Goal: Information Seeking & Learning: Learn about a topic

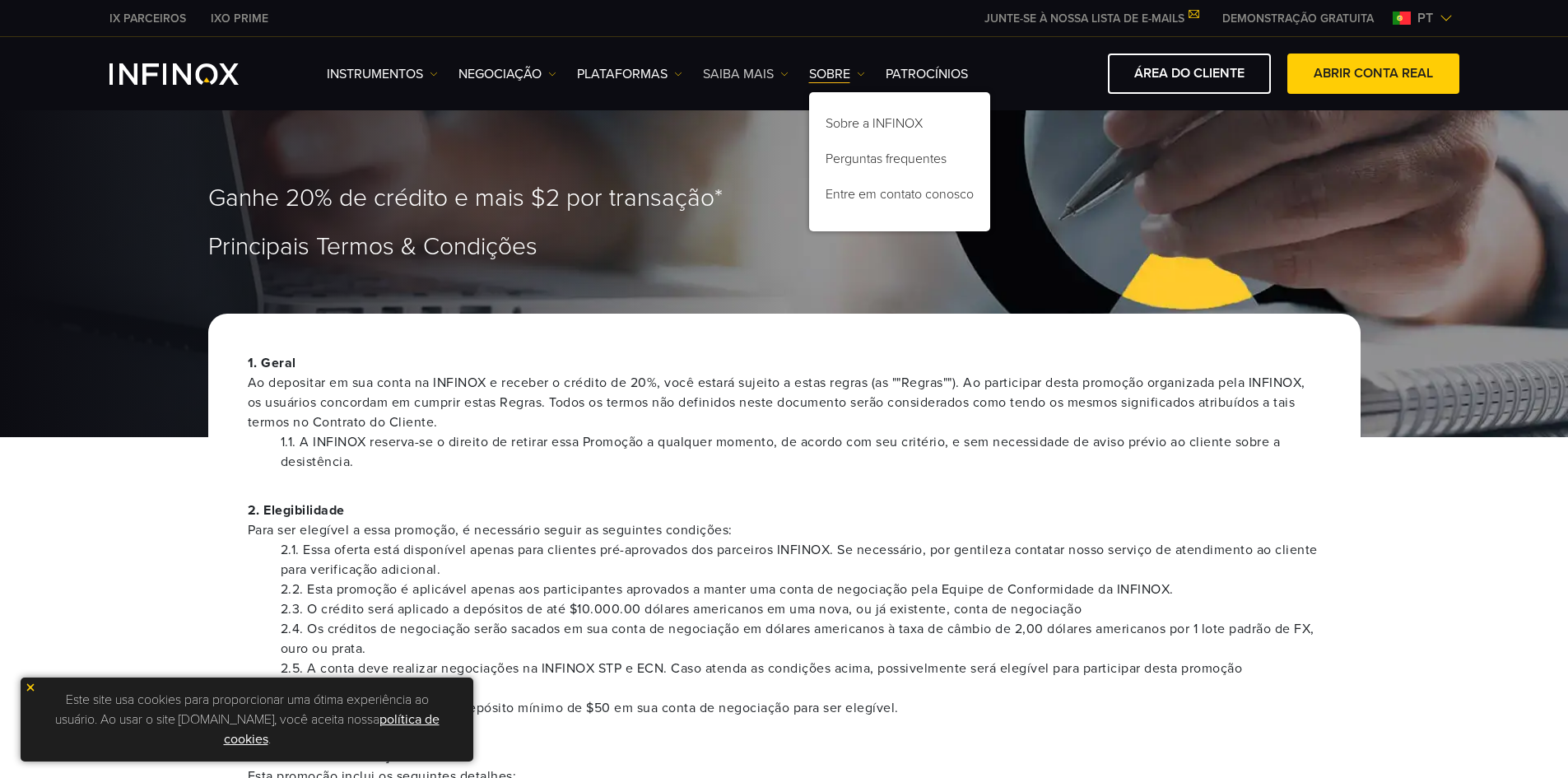
click at [726, 66] on link "Saiba mais" at bounding box center [745, 74] width 85 height 20
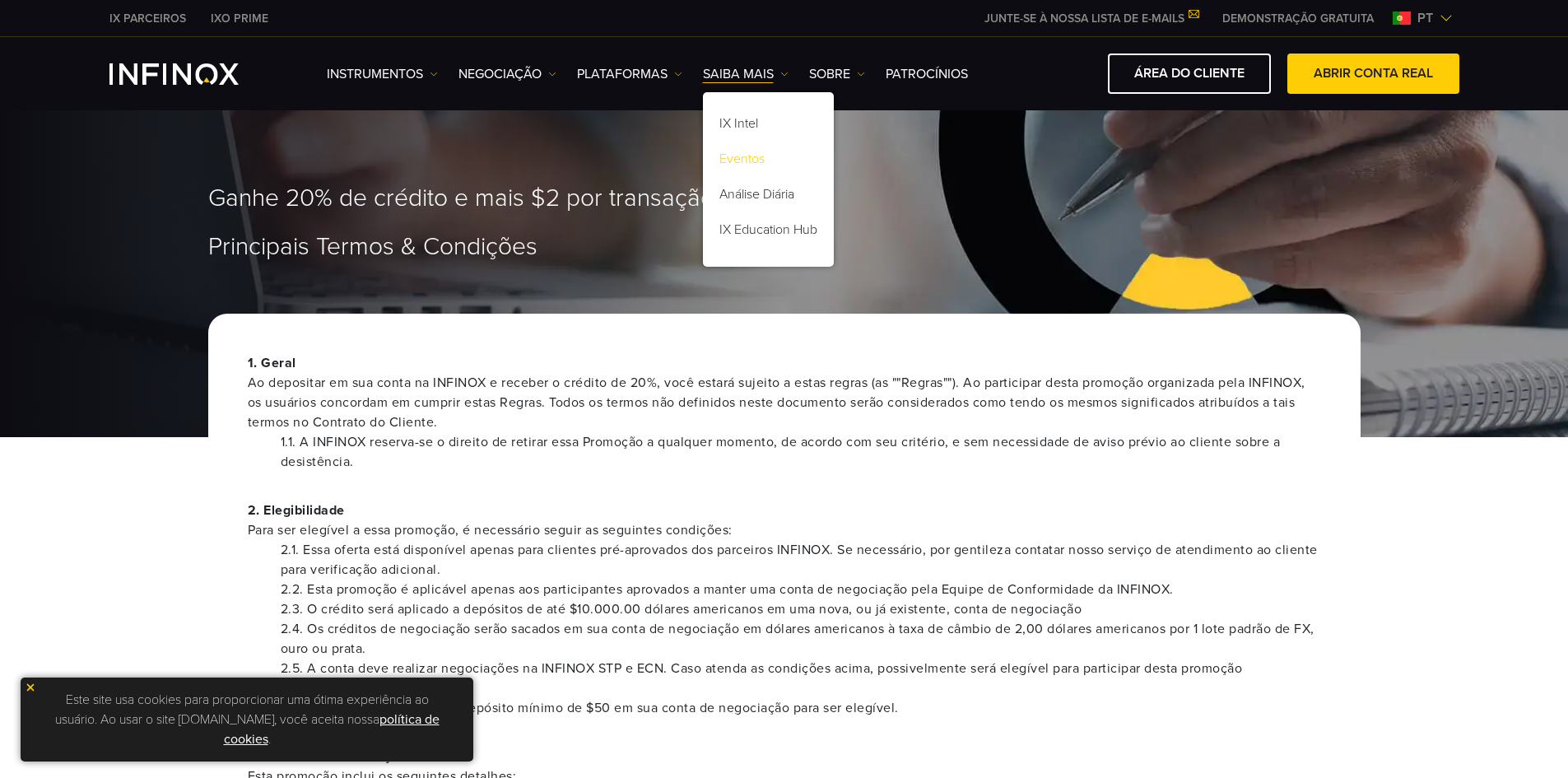
click at [754, 144] on link "Eventos" at bounding box center [769, 162] width 131 height 35
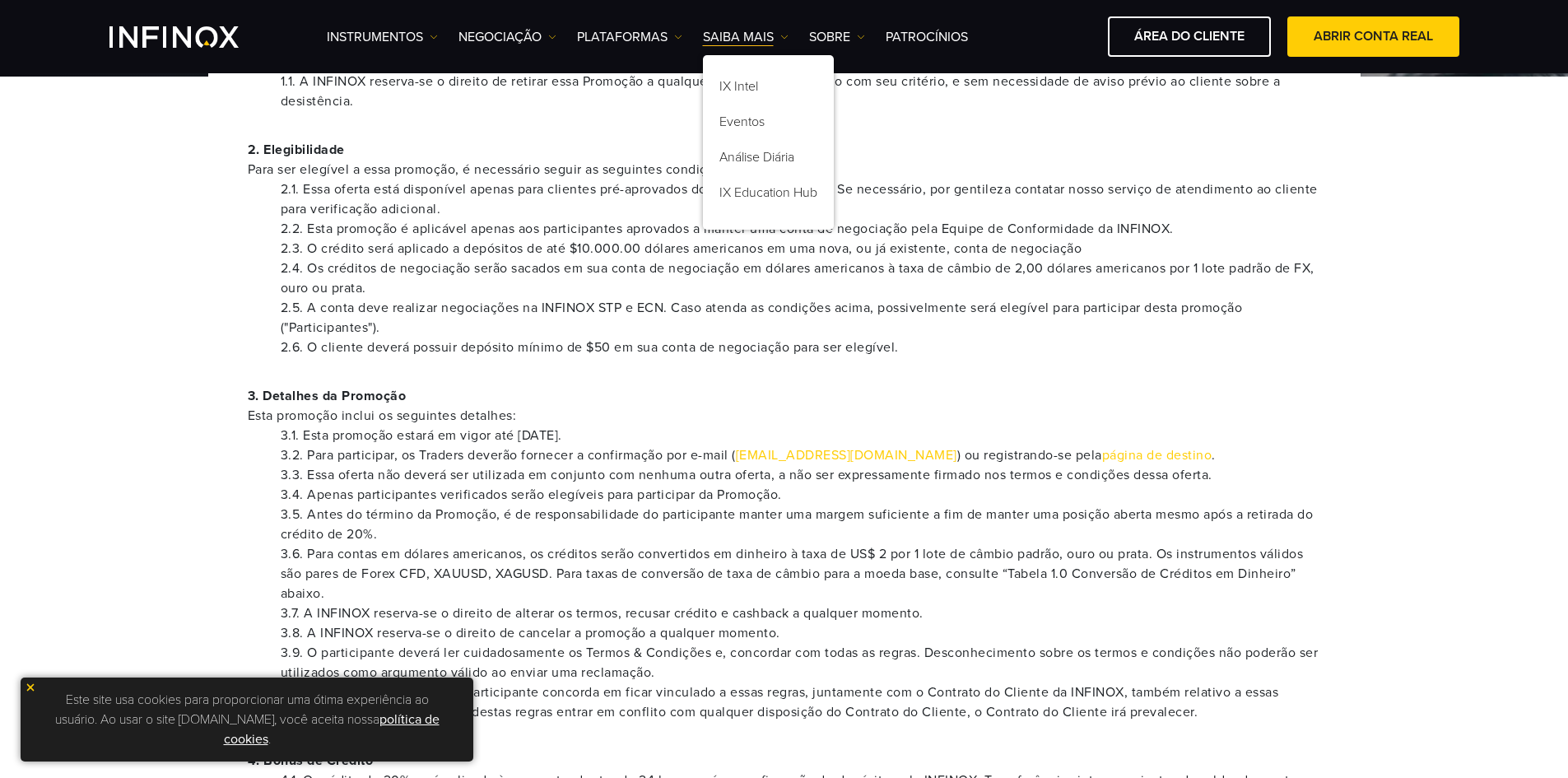
scroll to position [172, 0]
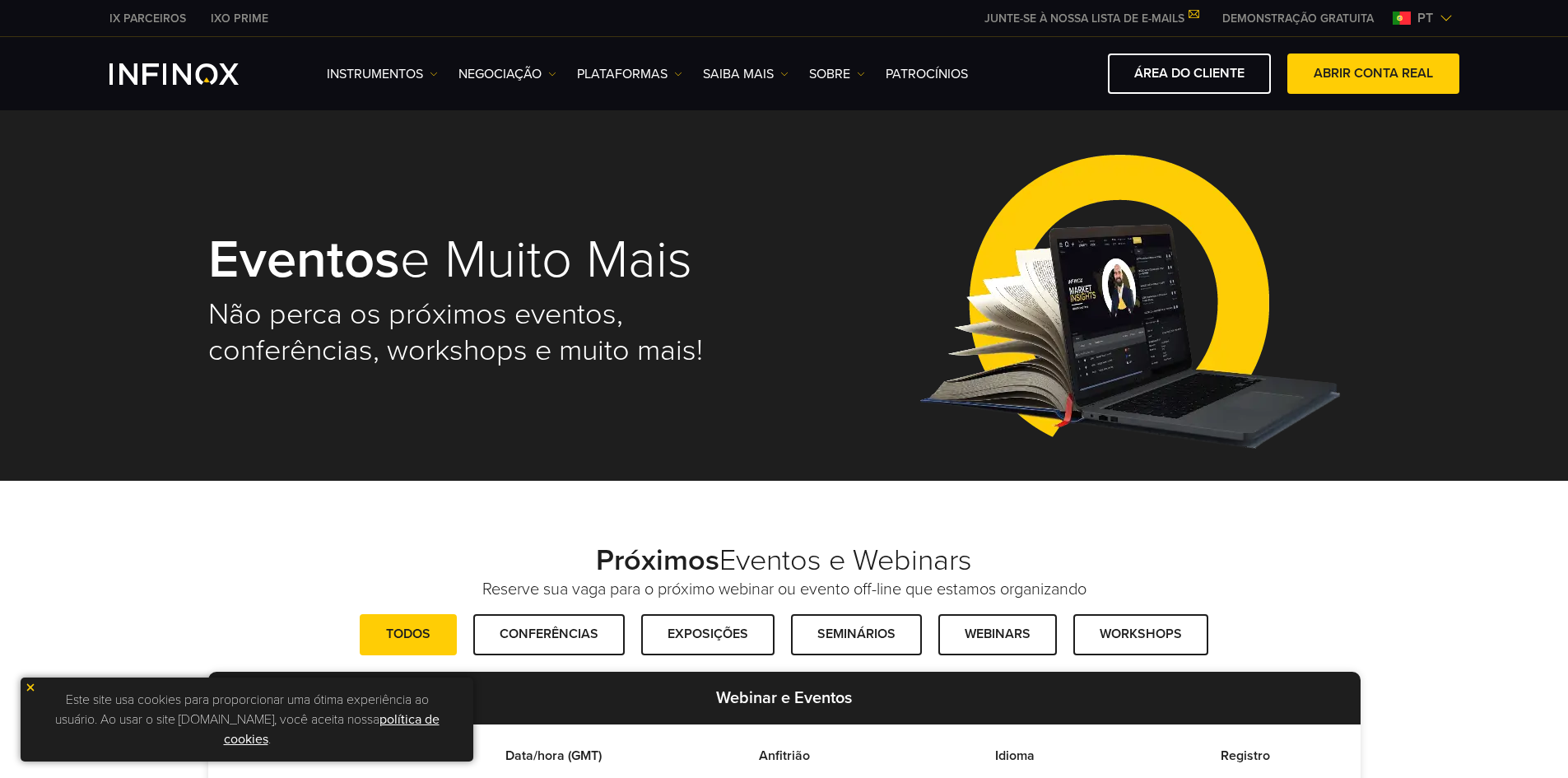
click at [837, 85] on div "Instrumentos Instrumentos Informações sobre produtos NEGOCIAÇÃO Contas DEMO" at bounding box center [893, 73] width 1133 height 40
click at [836, 81] on link "SOBRE" at bounding box center [836, 74] width 56 height 20
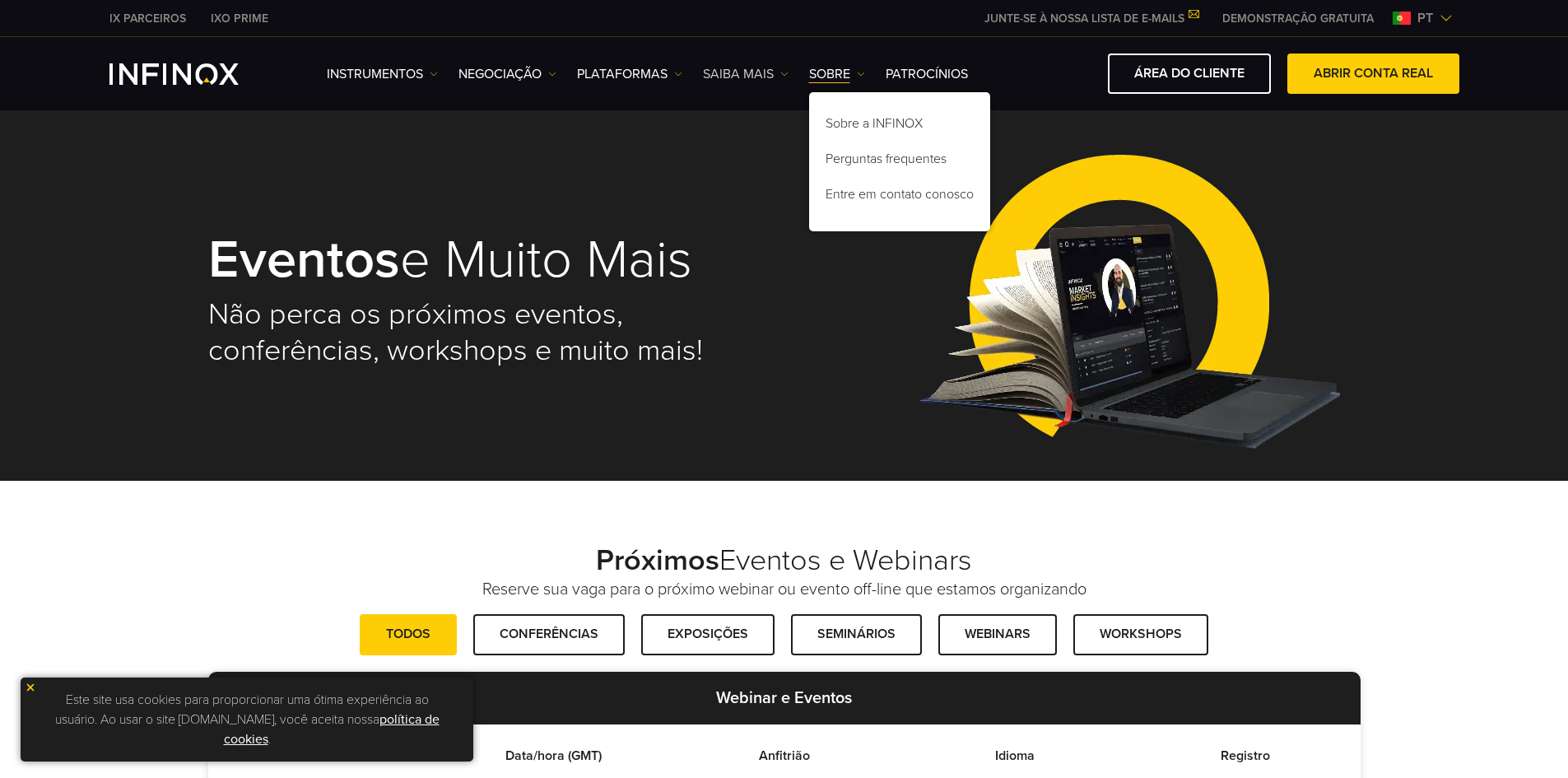
click at [739, 74] on link "Saiba mais" at bounding box center [745, 74] width 85 height 20
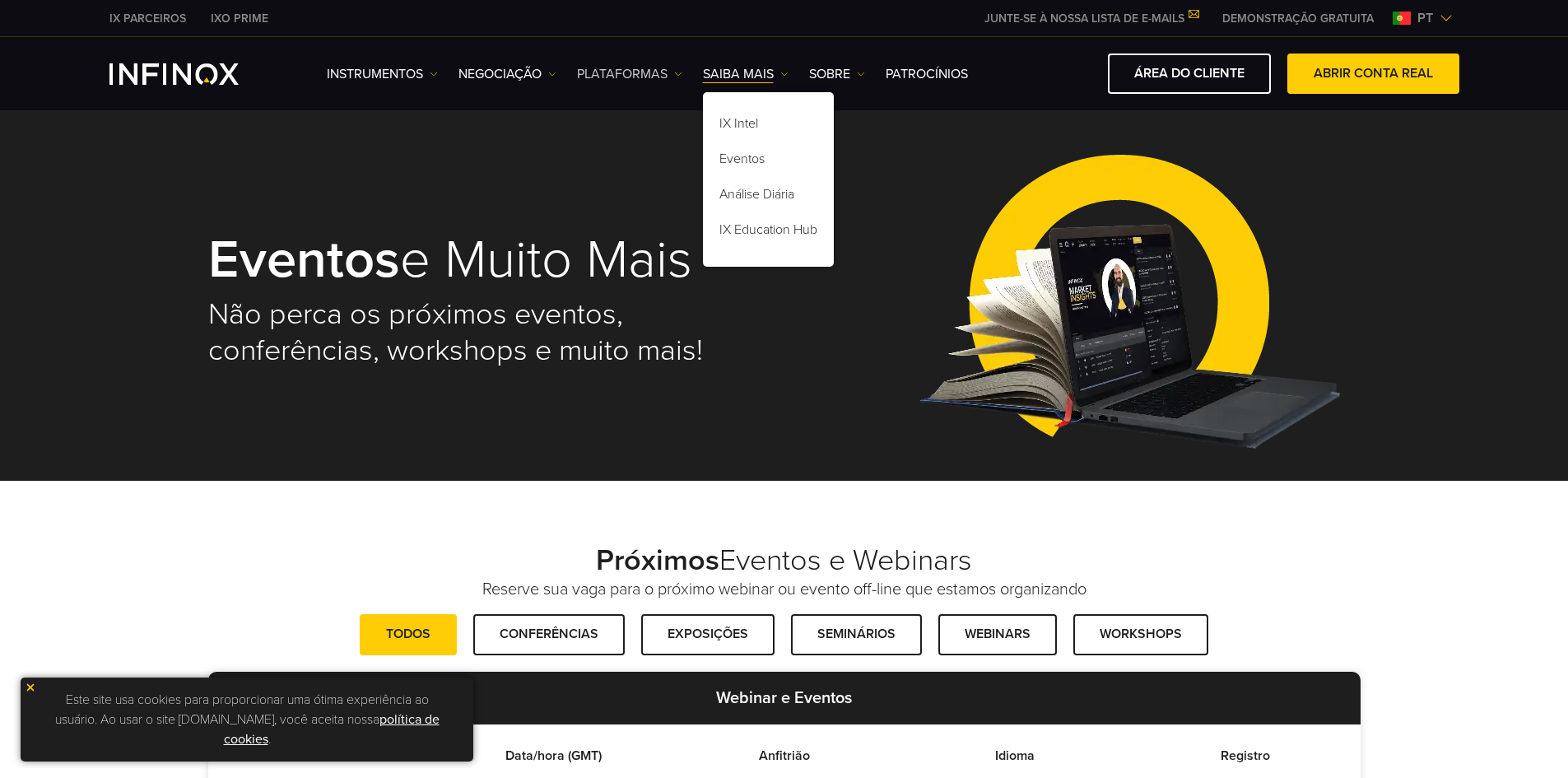
click at [634, 74] on link "PLATAFORMAS" at bounding box center [630, 74] width 106 height 20
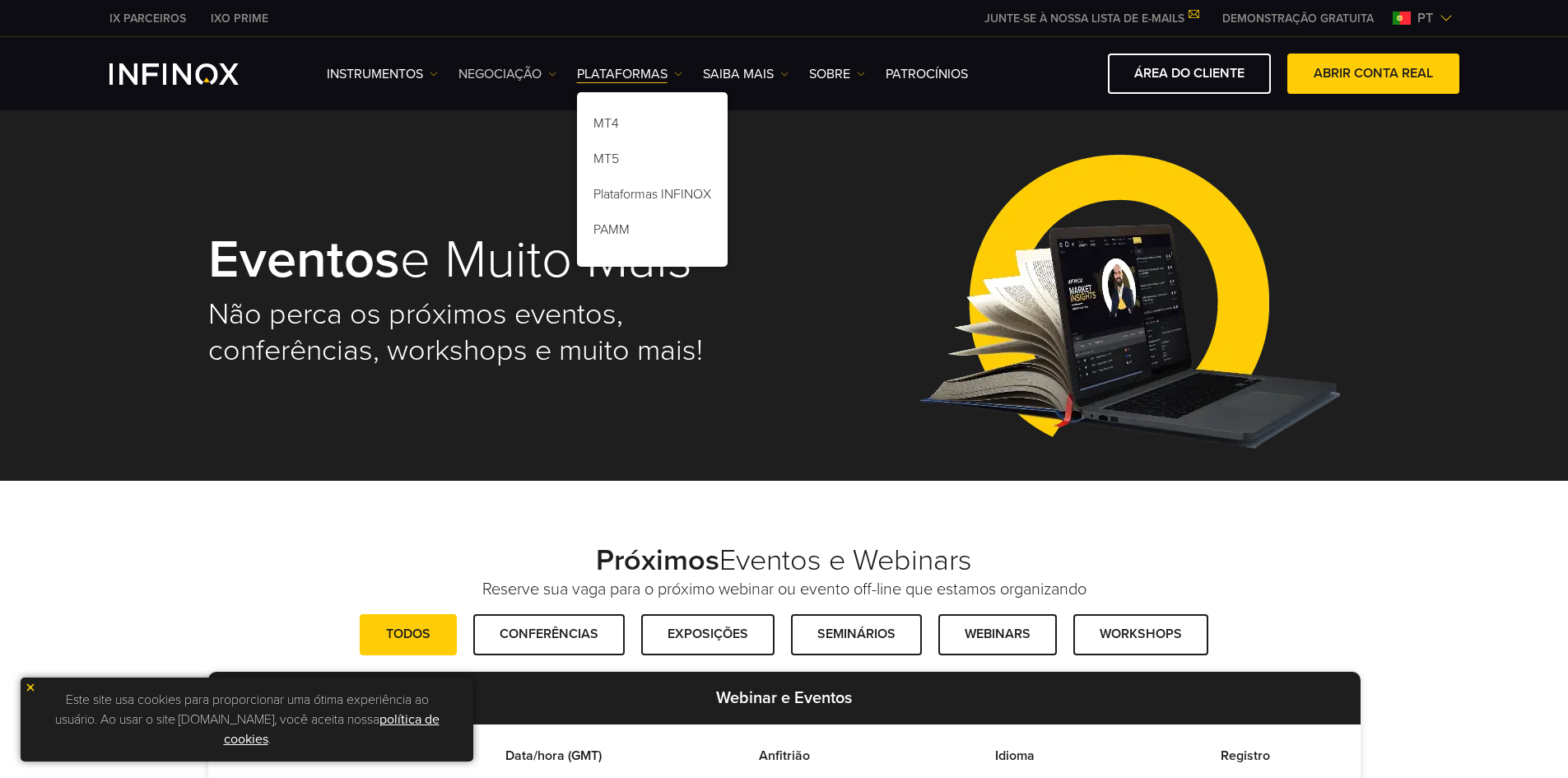
click at [512, 82] on link "NEGOCIAÇÃO" at bounding box center [507, 74] width 98 height 20
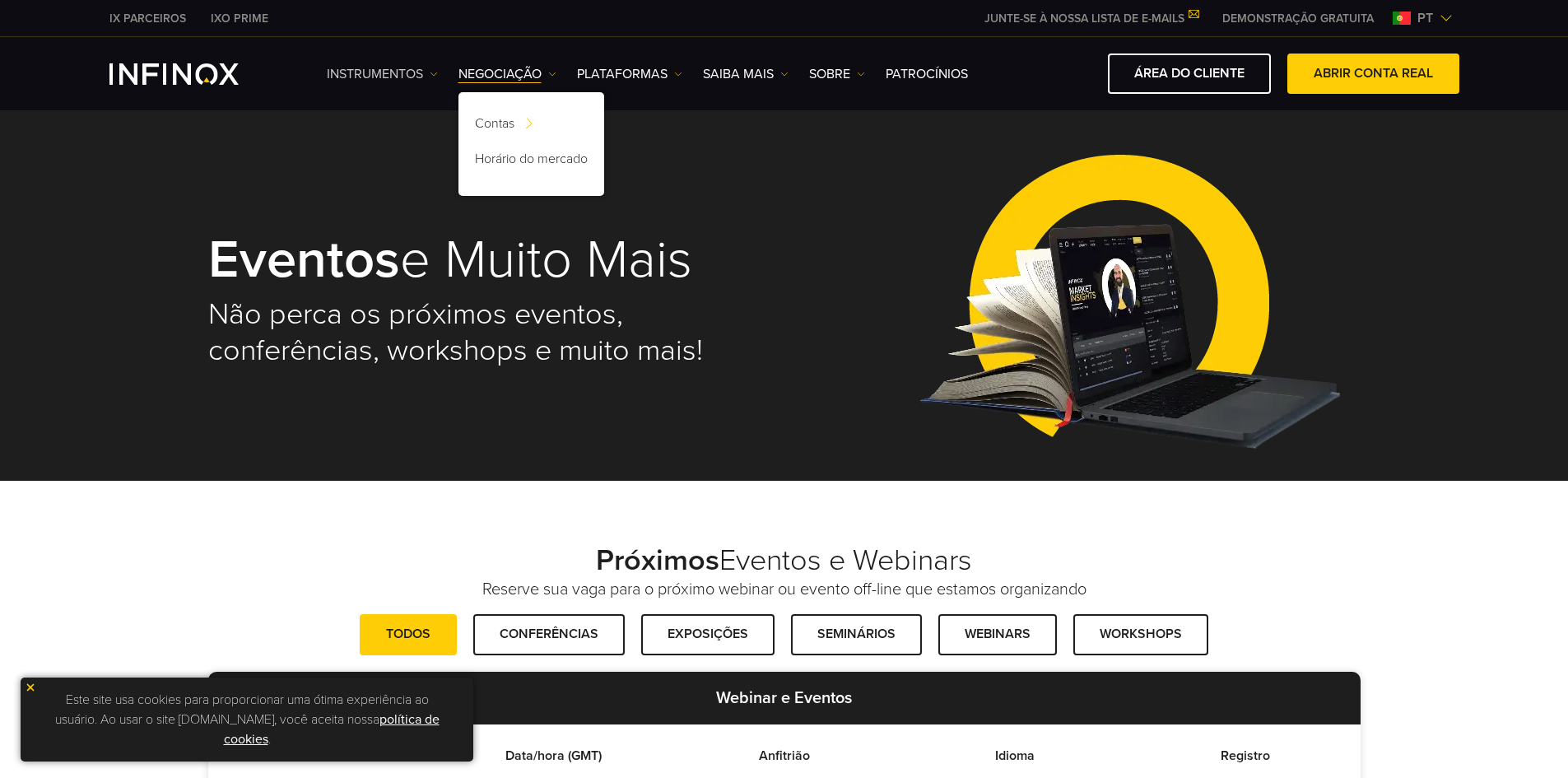
click at [397, 80] on link "Instrumentos" at bounding box center [382, 74] width 111 height 20
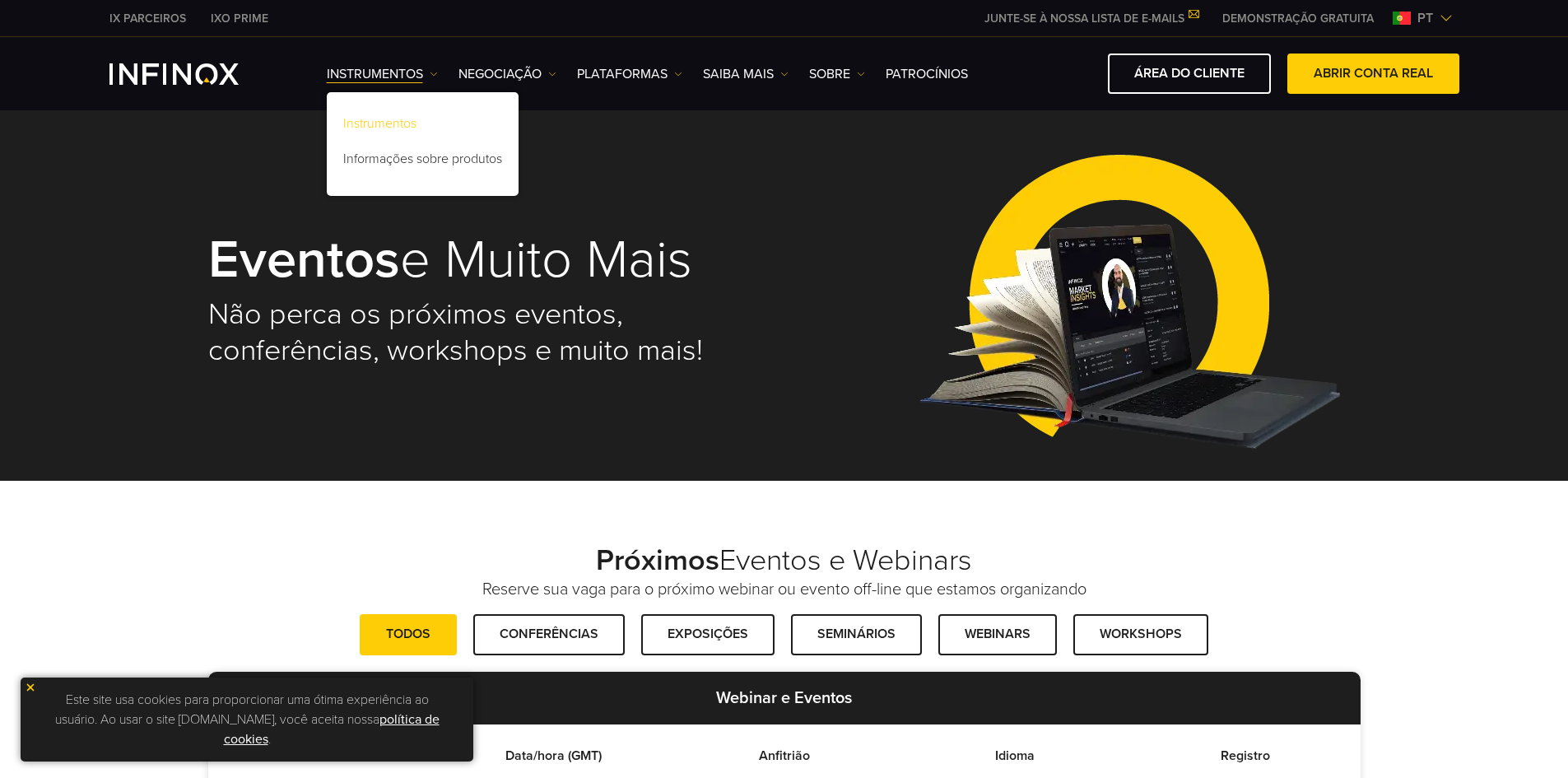
click at [421, 120] on link "Instrumentos" at bounding box center [423, 126] width 192 height 35
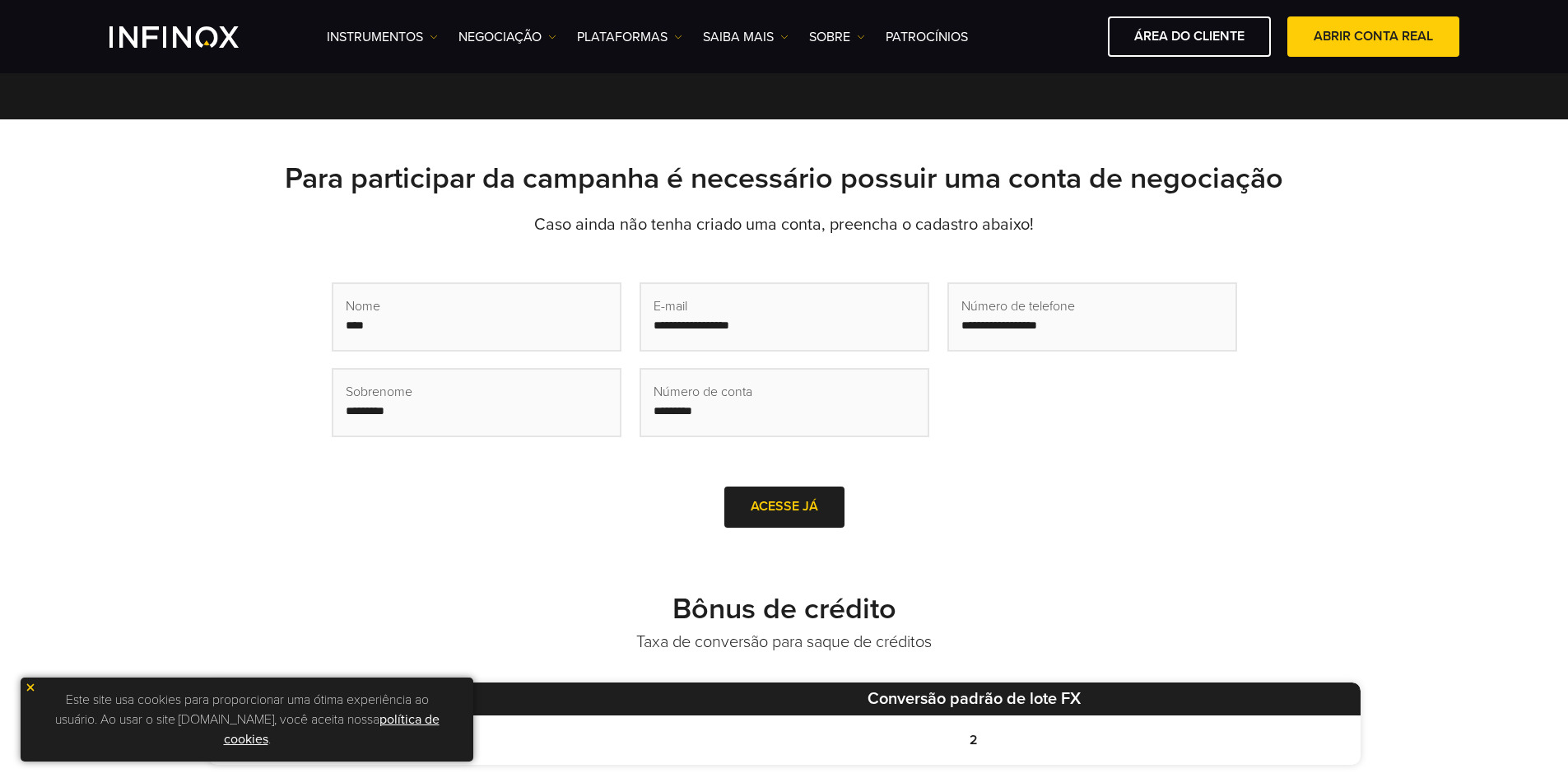
scroll to position [247, 0]
